Goal: Information Seeking & Learning: Learn about a topic

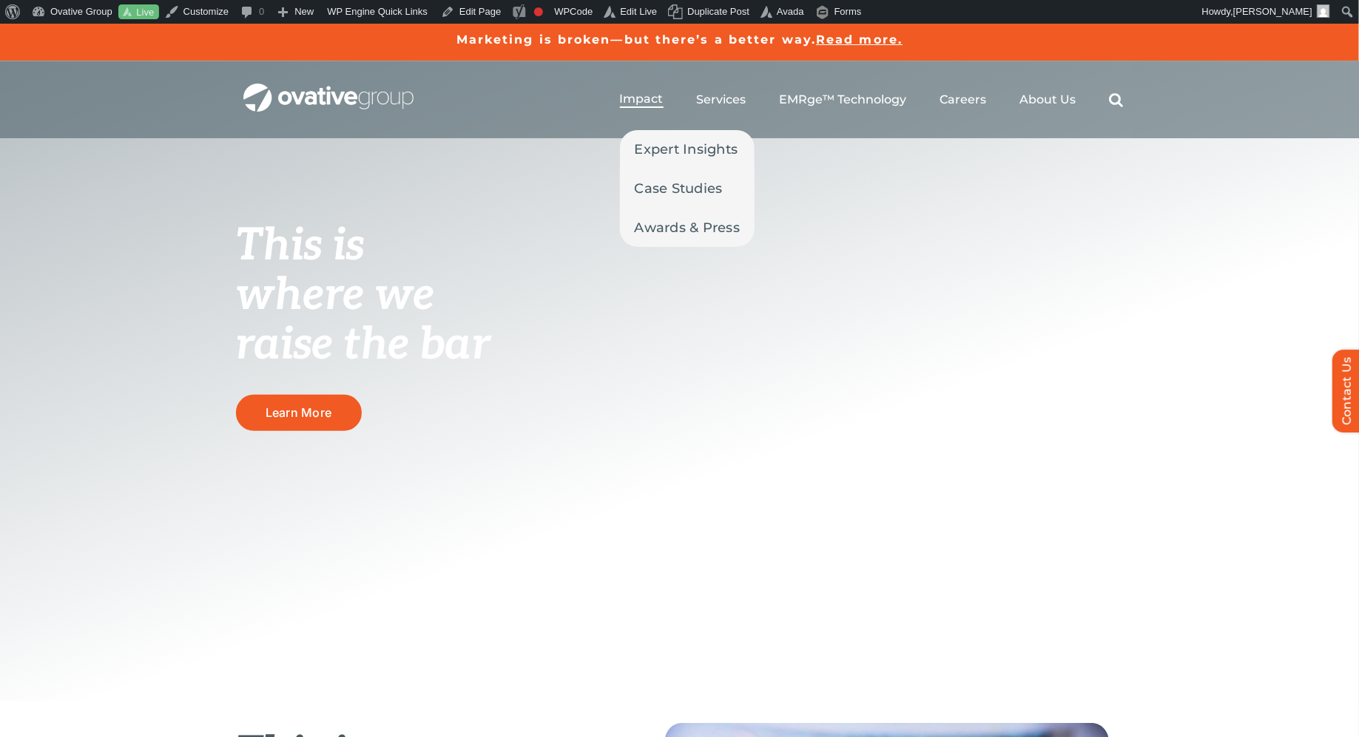
click at [642, 98] on span "Impact" at bounding box center [642, 99] width 44 height 15
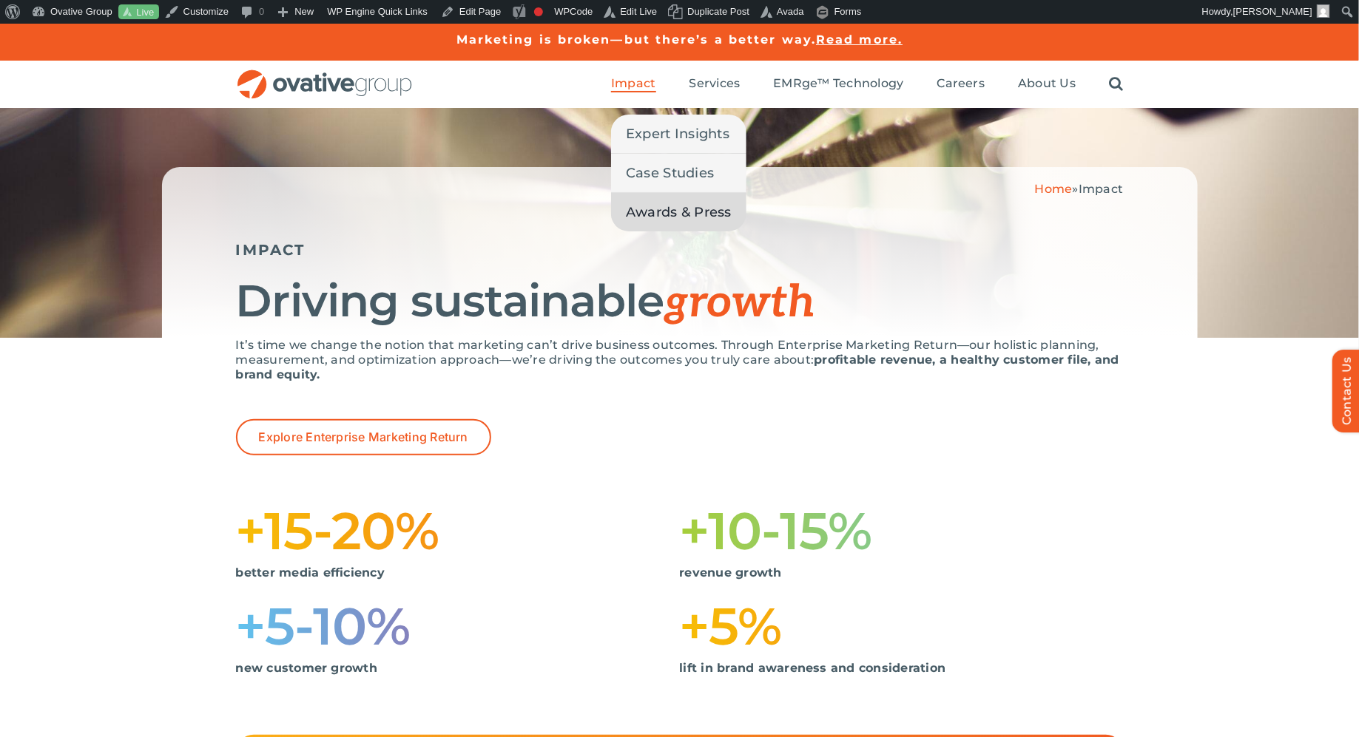
click at [646, 215] on span "Awards & Press" at bounding box center [679, 212] width 106 height 21
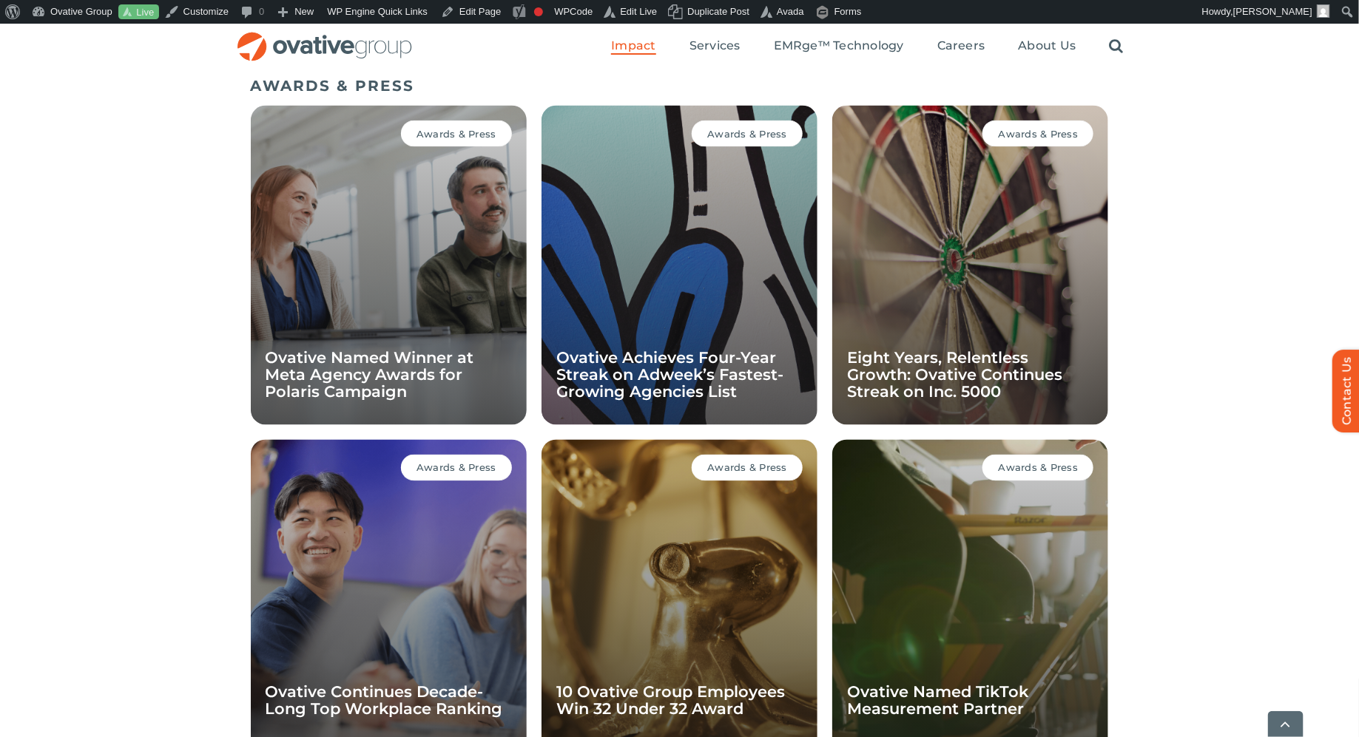
scroll to position [1019, 0]
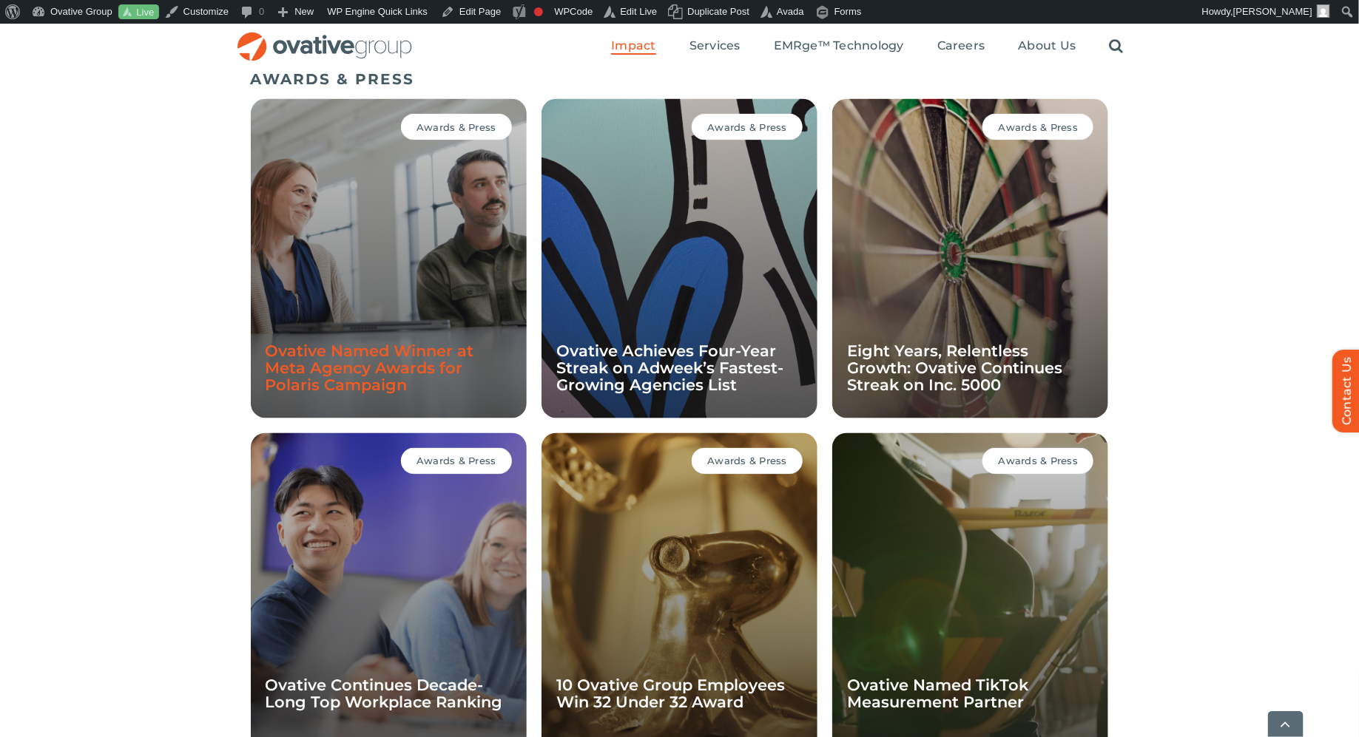
click at [387, 382] on link "Ovative Named Winner at Meta Agency Awards for Polaris Campaign" at bounding box center [370, 368] width 209 height 53
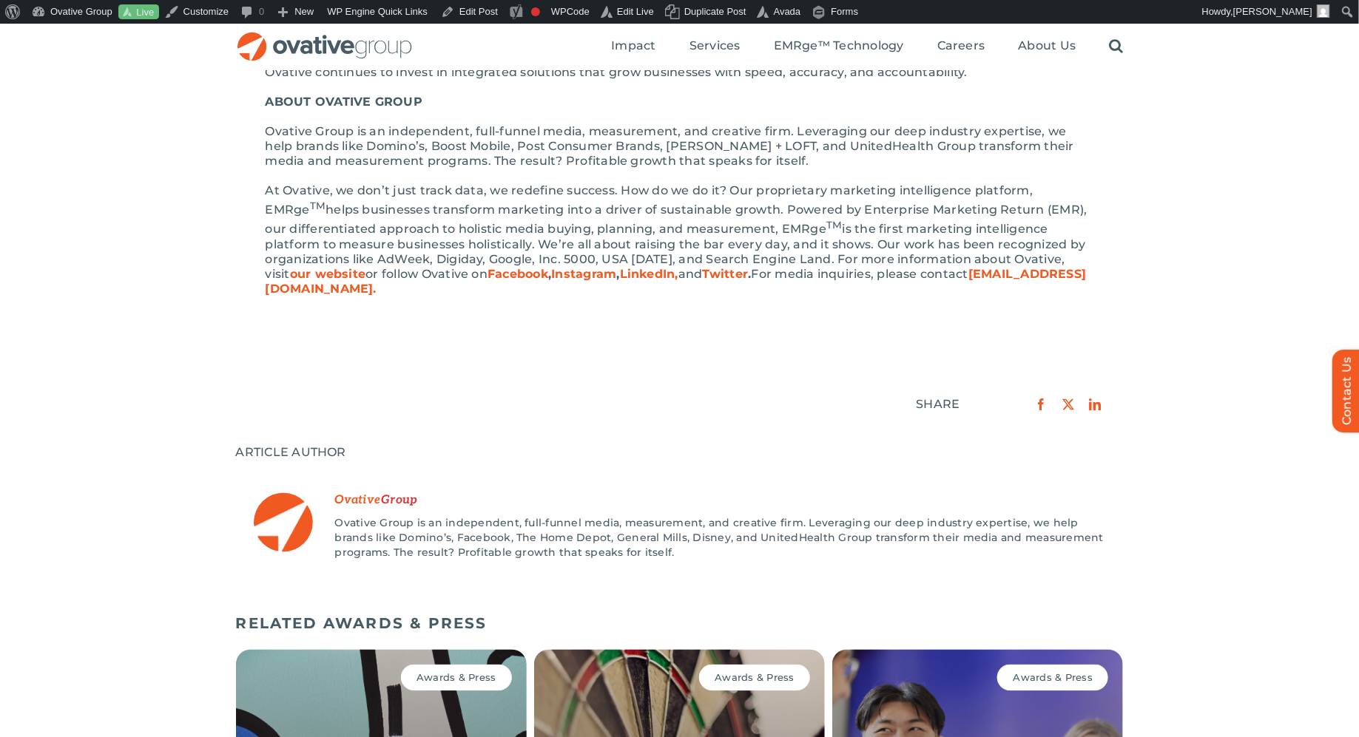
scroll to position [864, 0]
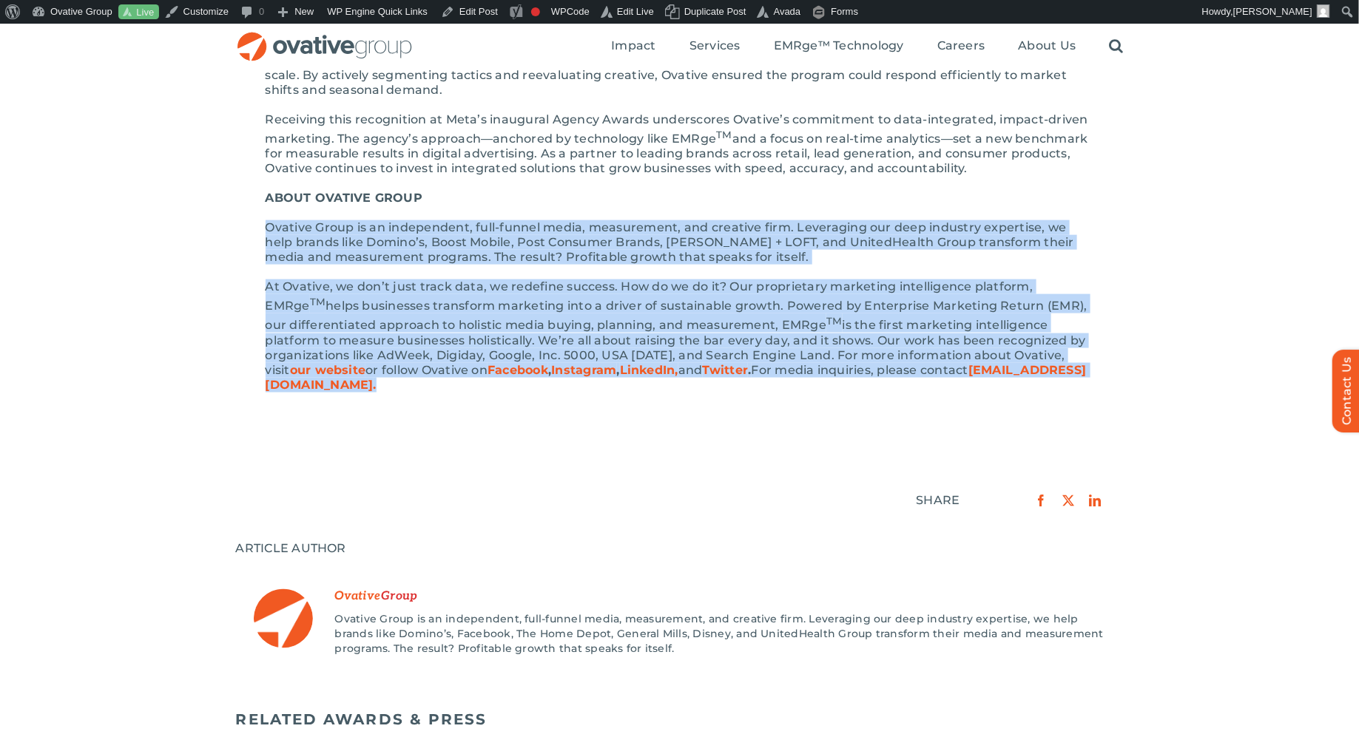
drag, startPoint x: 460, startPoint y: 396, endPoint x: 260, endPoint y: 202, distance: 278.8
copy div "Ovative Group is an independent, full-funnel media, measurement, and creative f…"
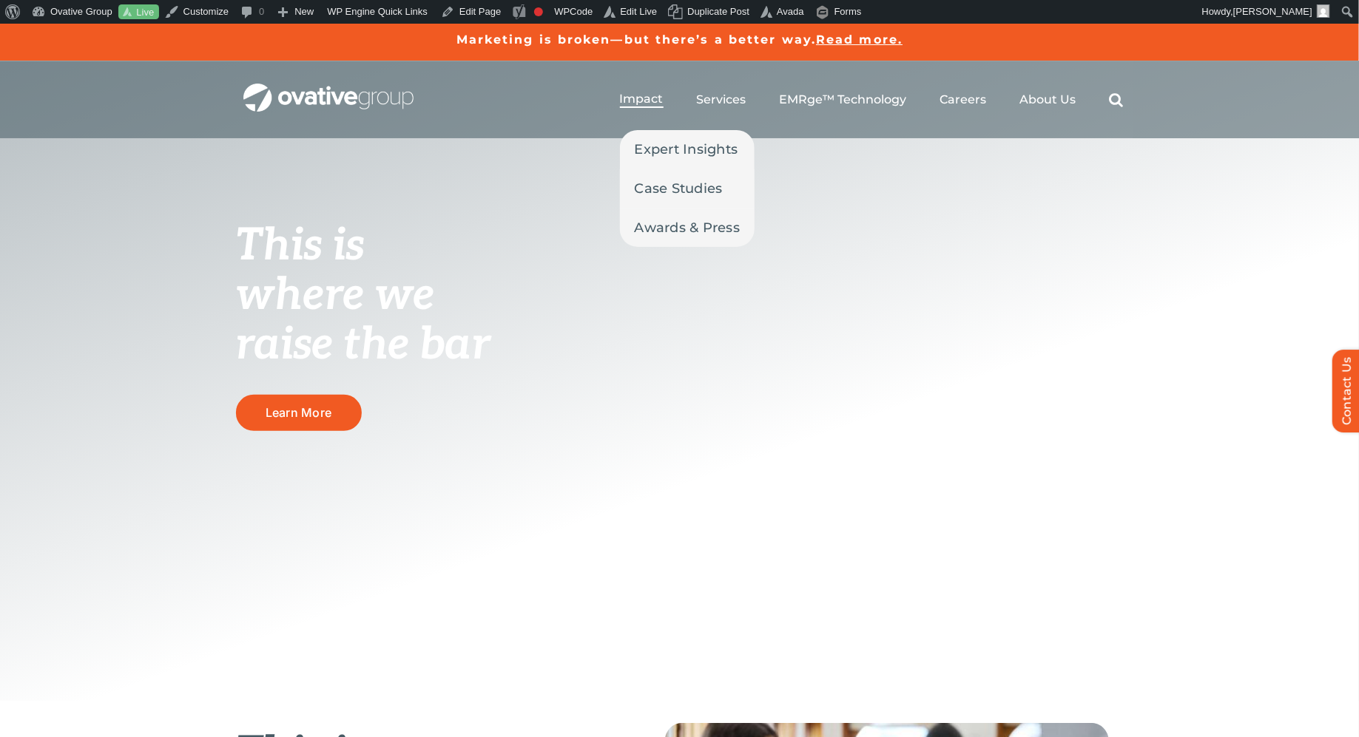
click at [643, 98] on span "Impact" at bounding box center [642, 99] width 44 height 15
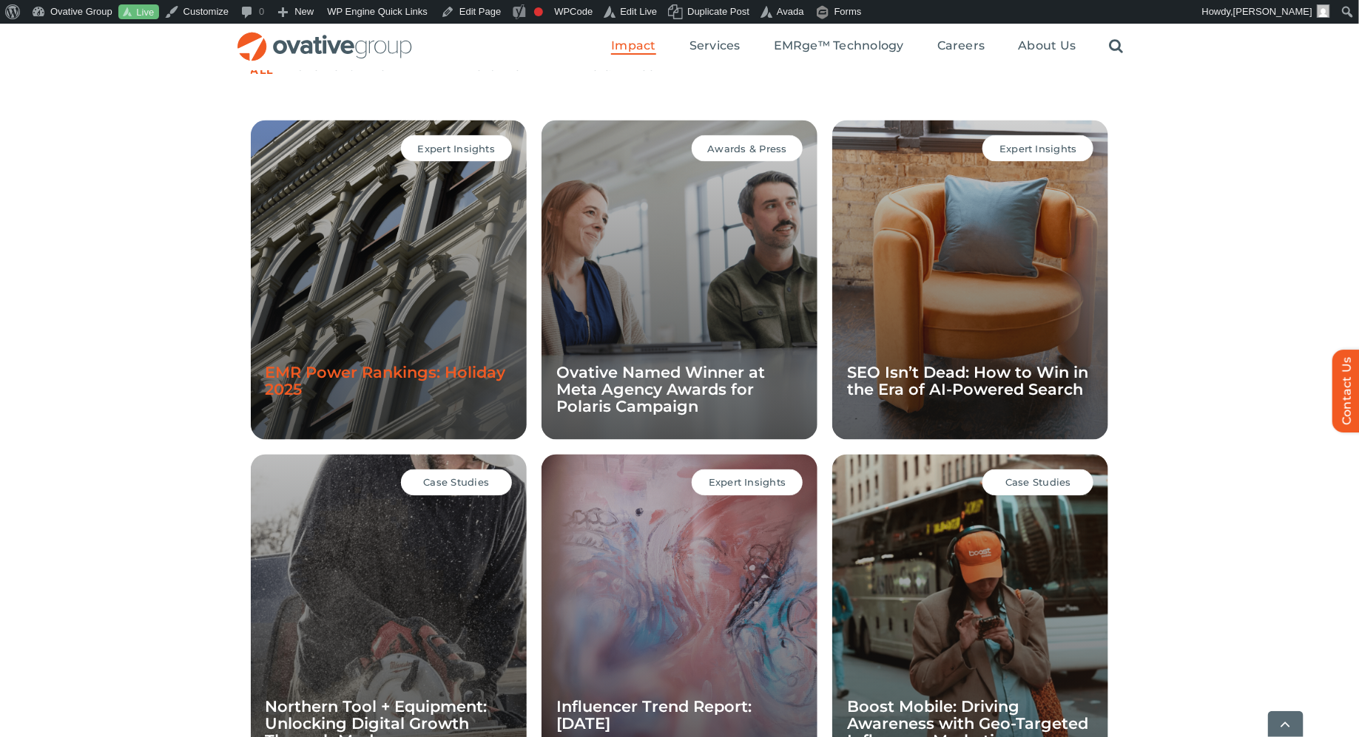
scroll to position [1054, 0]
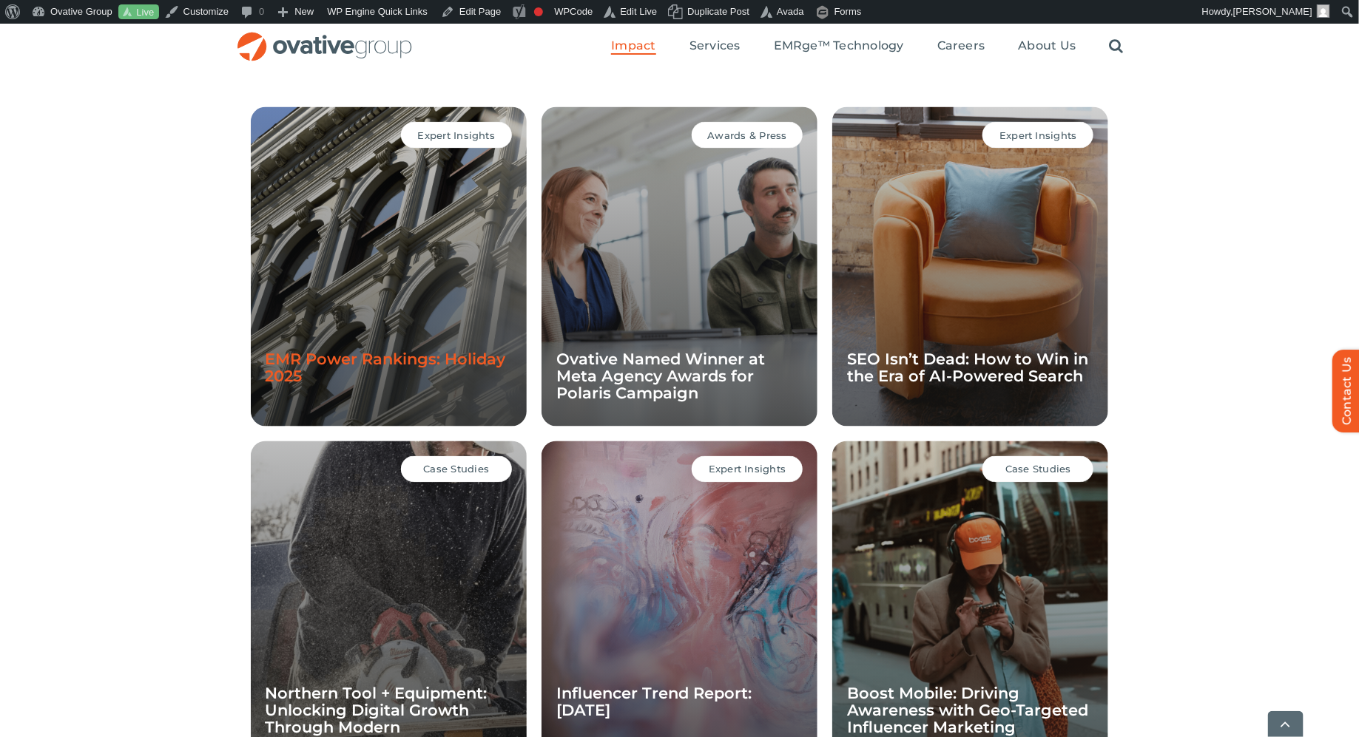
click at [375, 357] on link "EMR Power Rankings: Holiday 2025" at bounding box center [386, 369] width 240 height 36
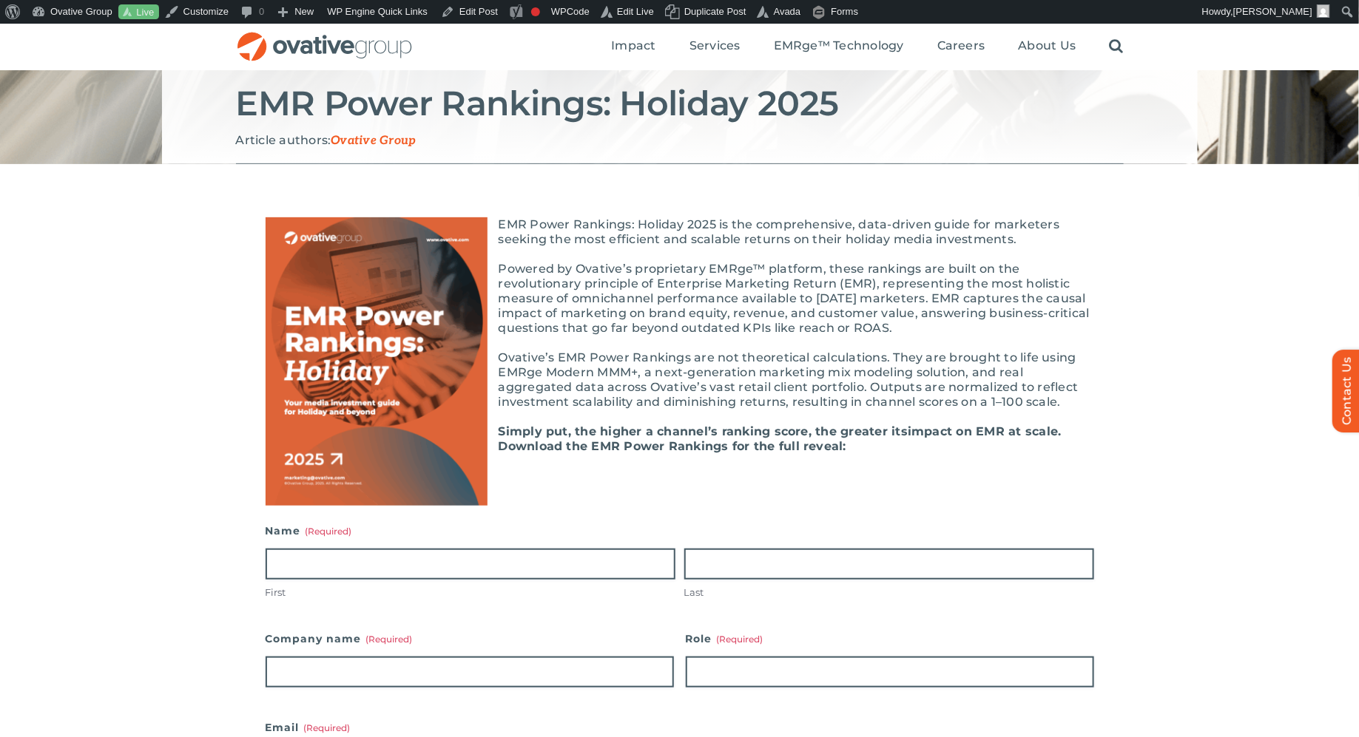
scroll to position [178, 0]
